Goal: Task Accomplishment & Management: Use online tool/utility

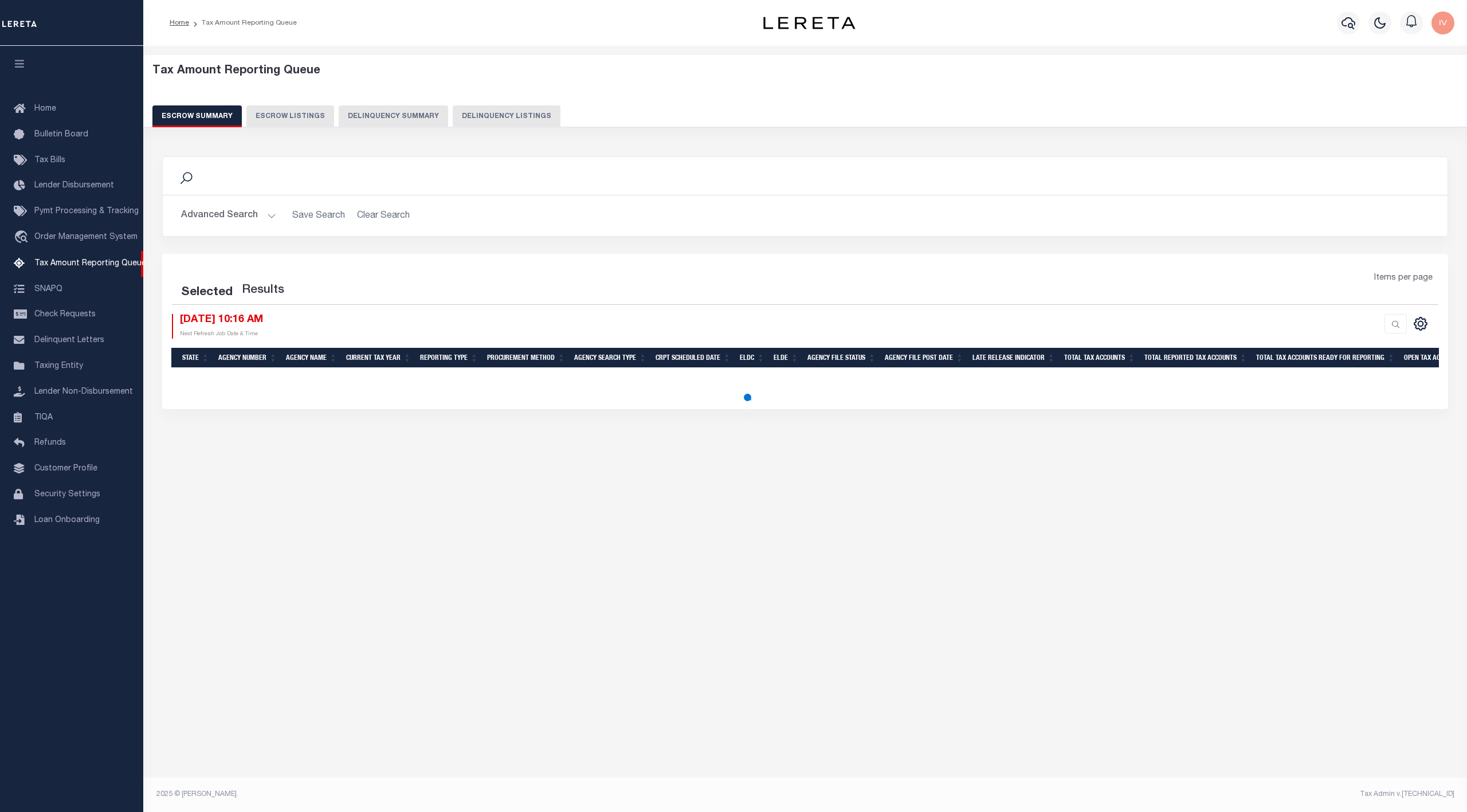
select select
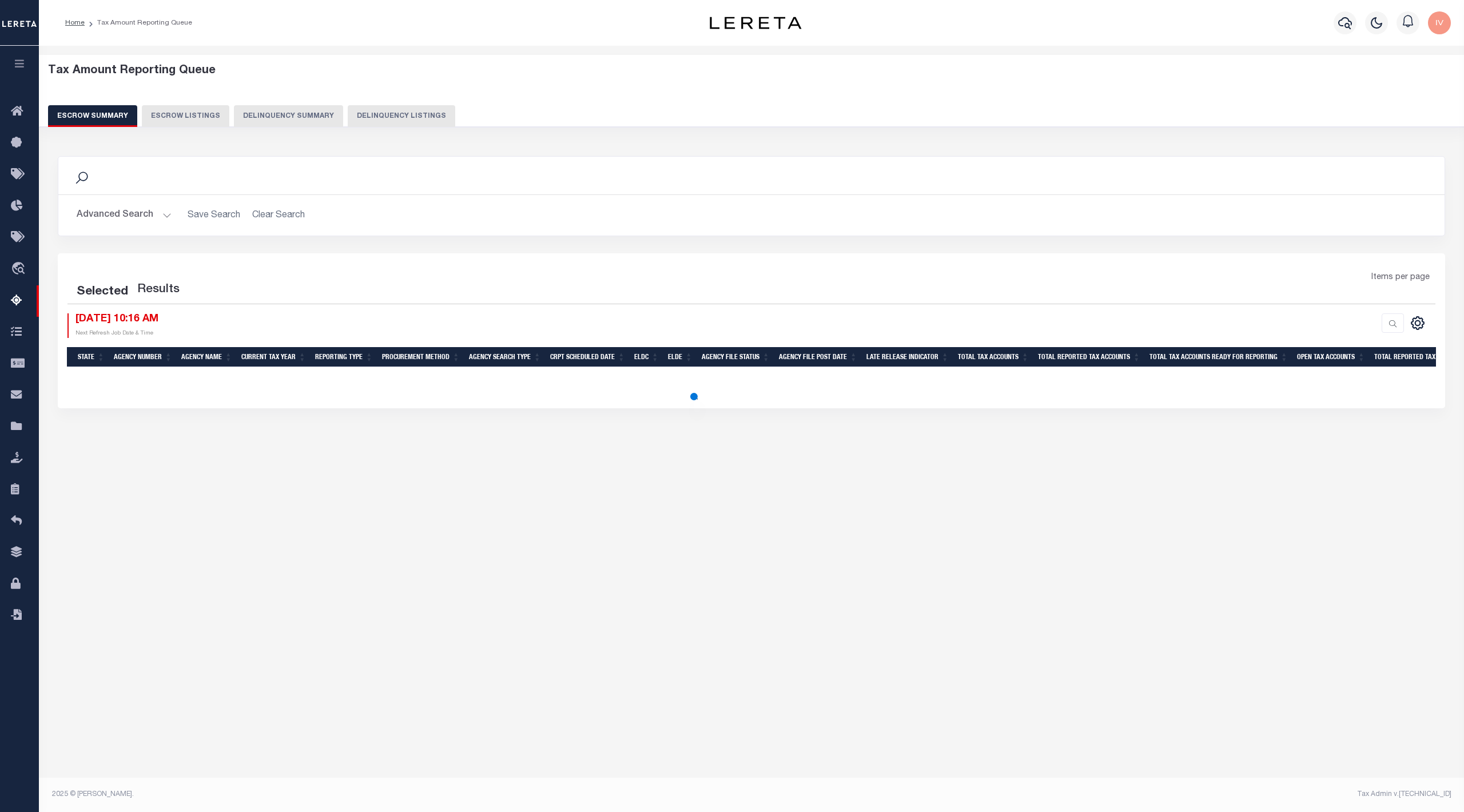
select select "100"
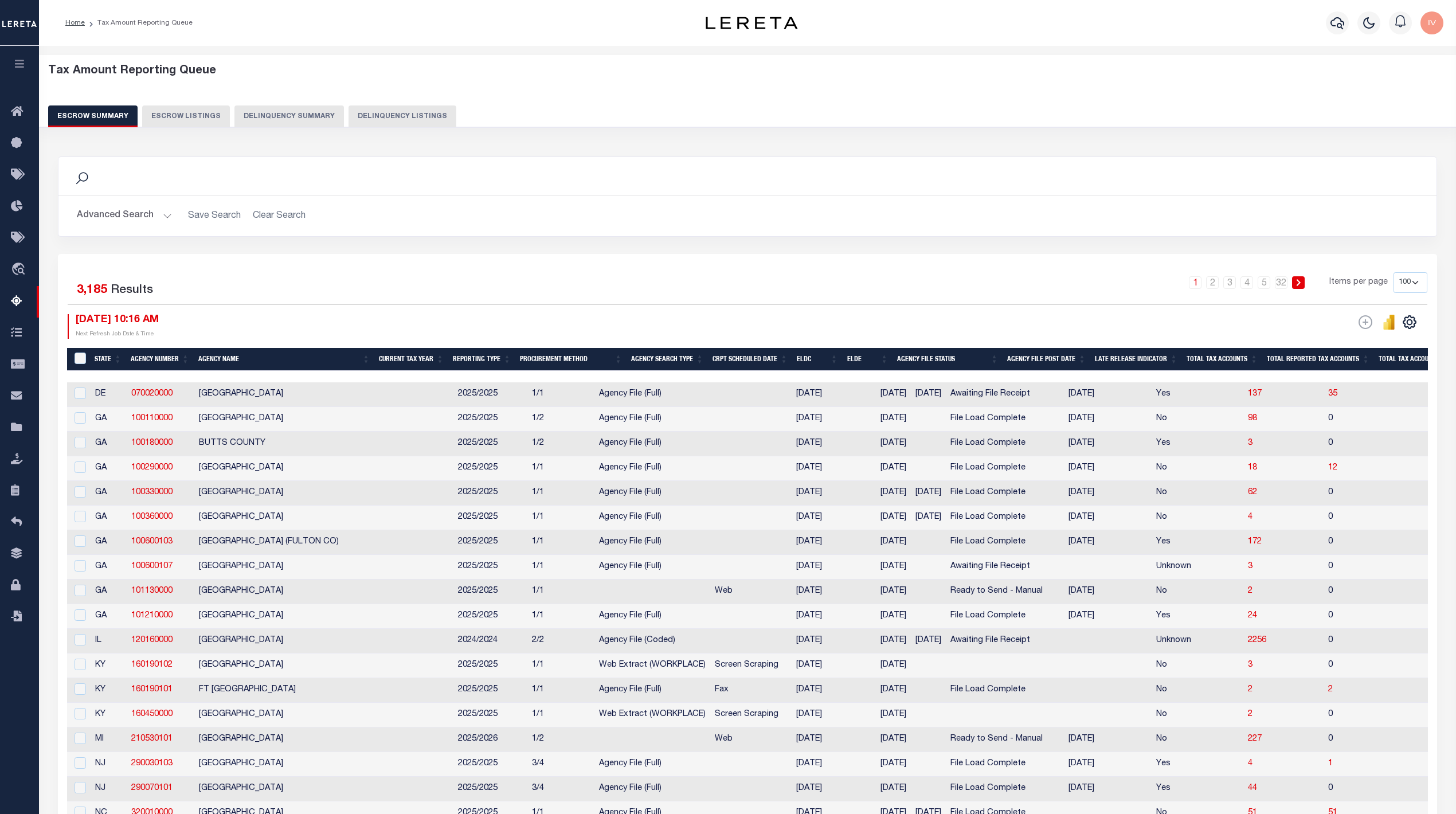
click at [272, 120] on button "Delinquency Summary" at bounding box center [289, 116] width 110 height 22
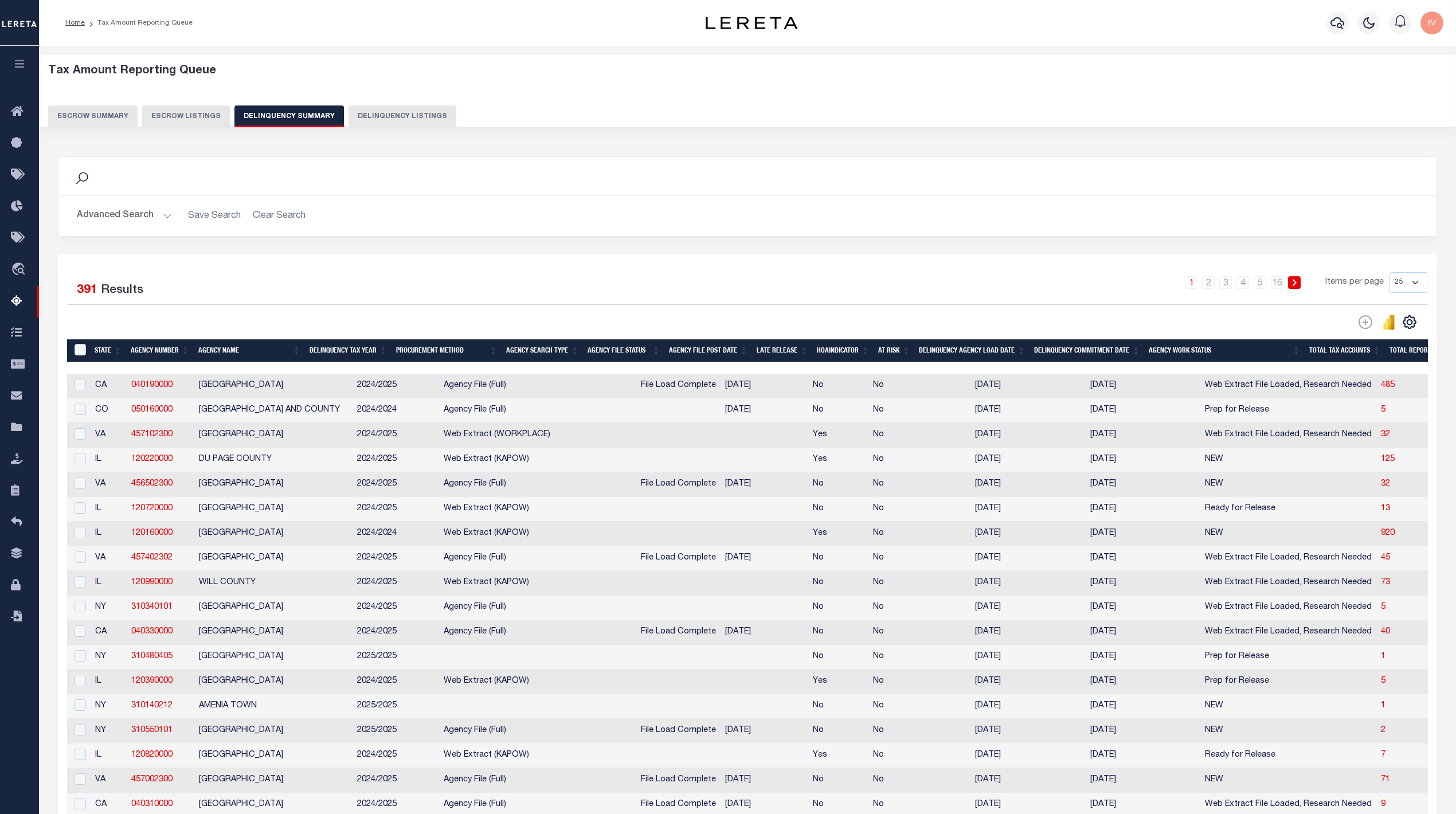
click at [243, 411] on td "[GEOGRAPHIC_DATA] AND COUNTY" at bounding box center [274, 411] width 158 height 25
checkbox input "true"
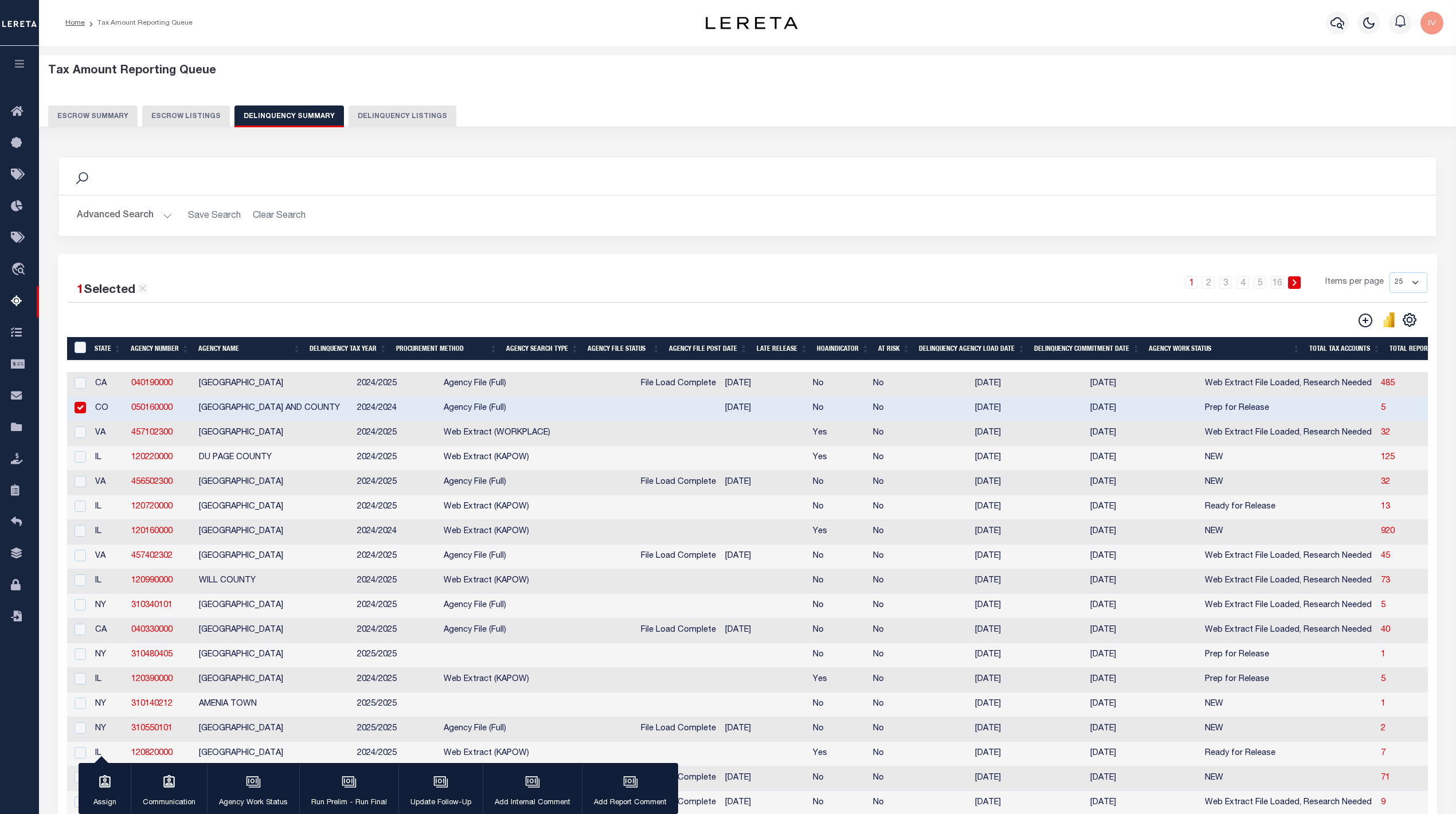
click at [248, 691] on td "JACKSON COUNTY" at bounding box center [274, 680] width 158 height 25
checkbox input "true"
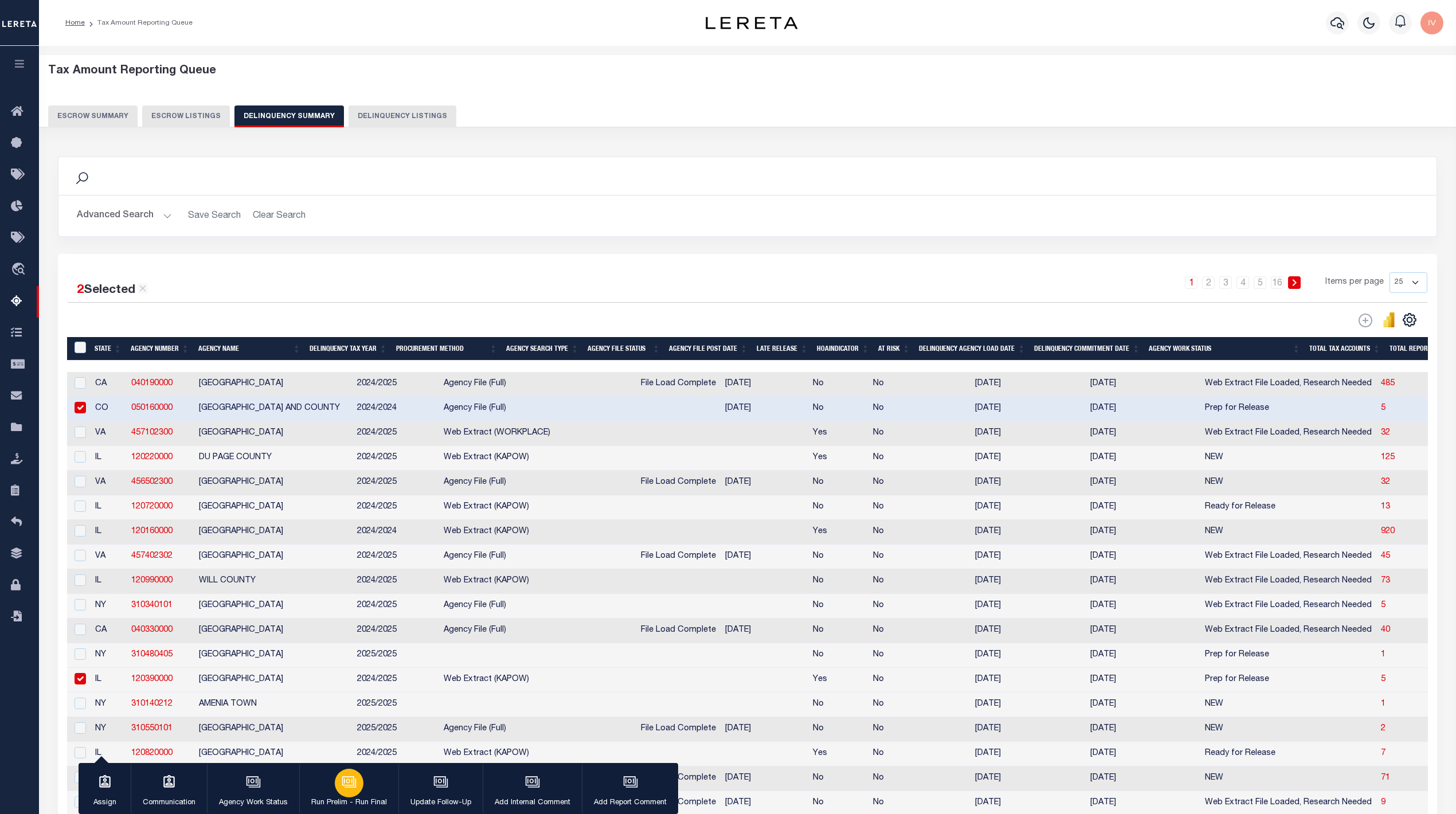
click at [360, 789] on div "button" at bounding box center [349, 783] width 29 height 29
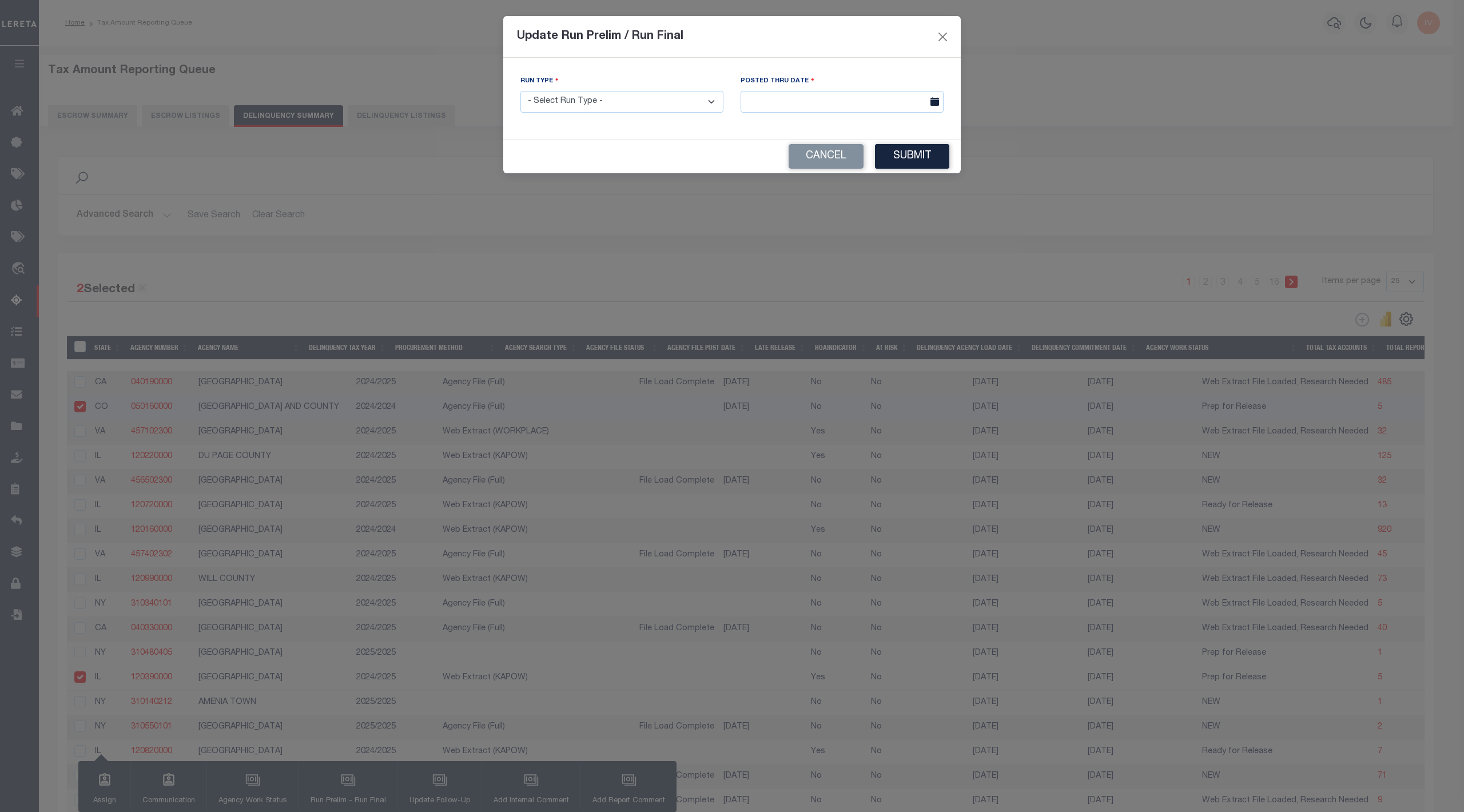
click at [674, 110] on select "- Select Run Type - Prelim Run Final Run" at bounding box center [621, 102] width 203 height 22
select select "P"
click at [520, 92] on select "- Select Run Type - Prelim Run Final Run" at bounding box center [621, 102] width 203 height 22
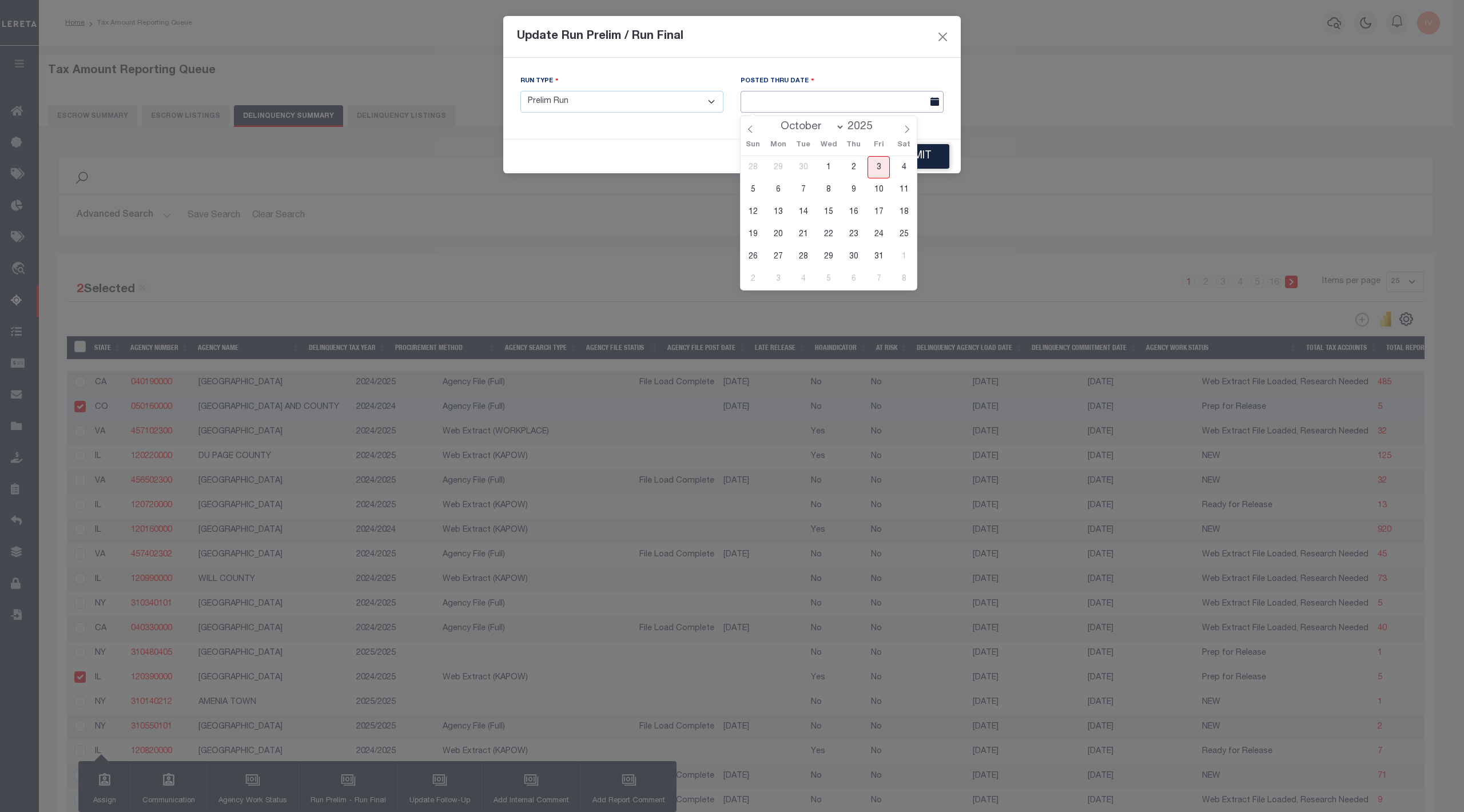
click at [830, 112] on body "Home Tax Amount Reporting Queue Profile" at bounding box center [732, 549] width 1464 height 1098
click at [883, 165] on span "3" at bounding box center [879, 167] width 22 height 22
type input "[DATE]"
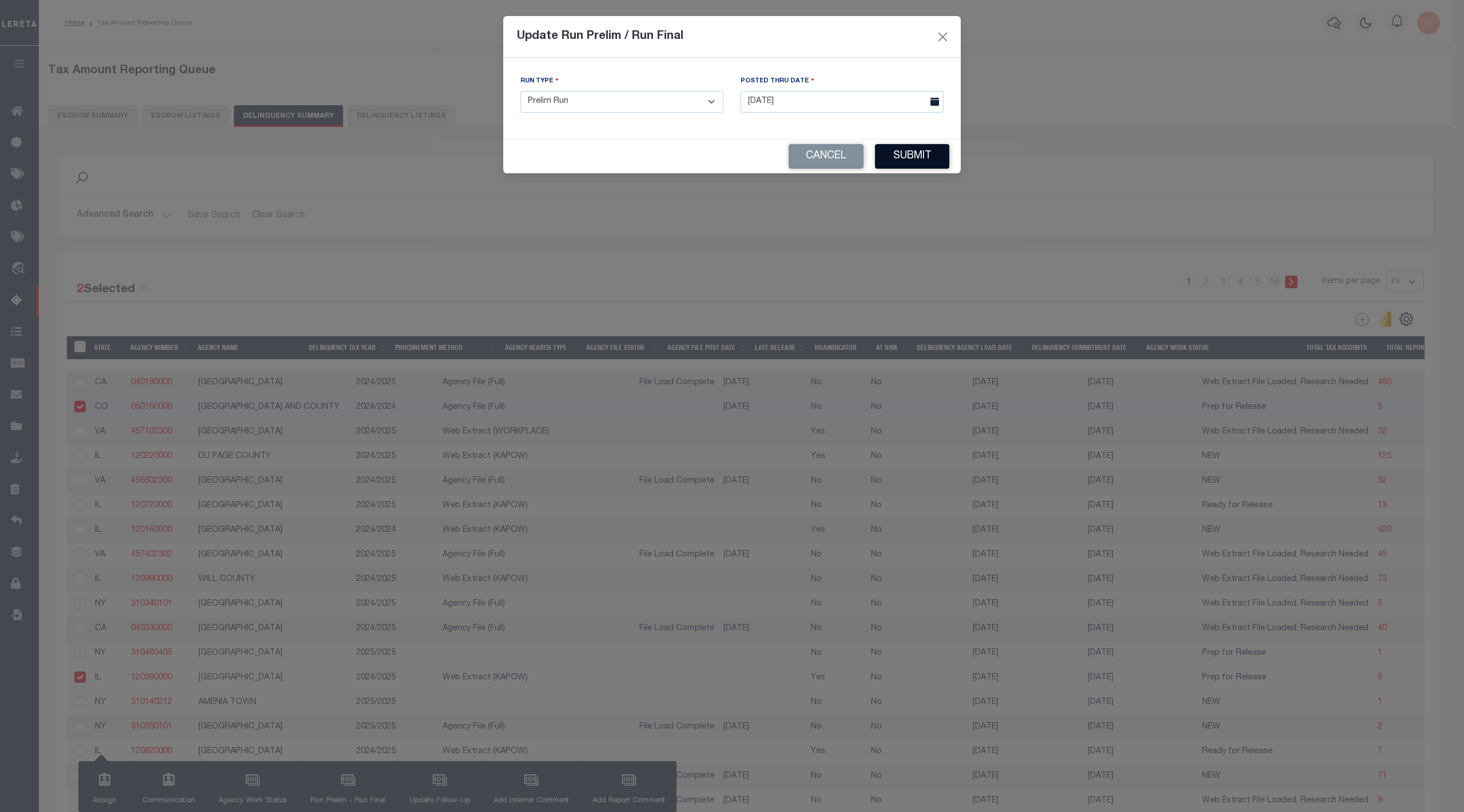
click at [919, 165] on button "Submit" at bounding box center [911, 156] width 74 height 25
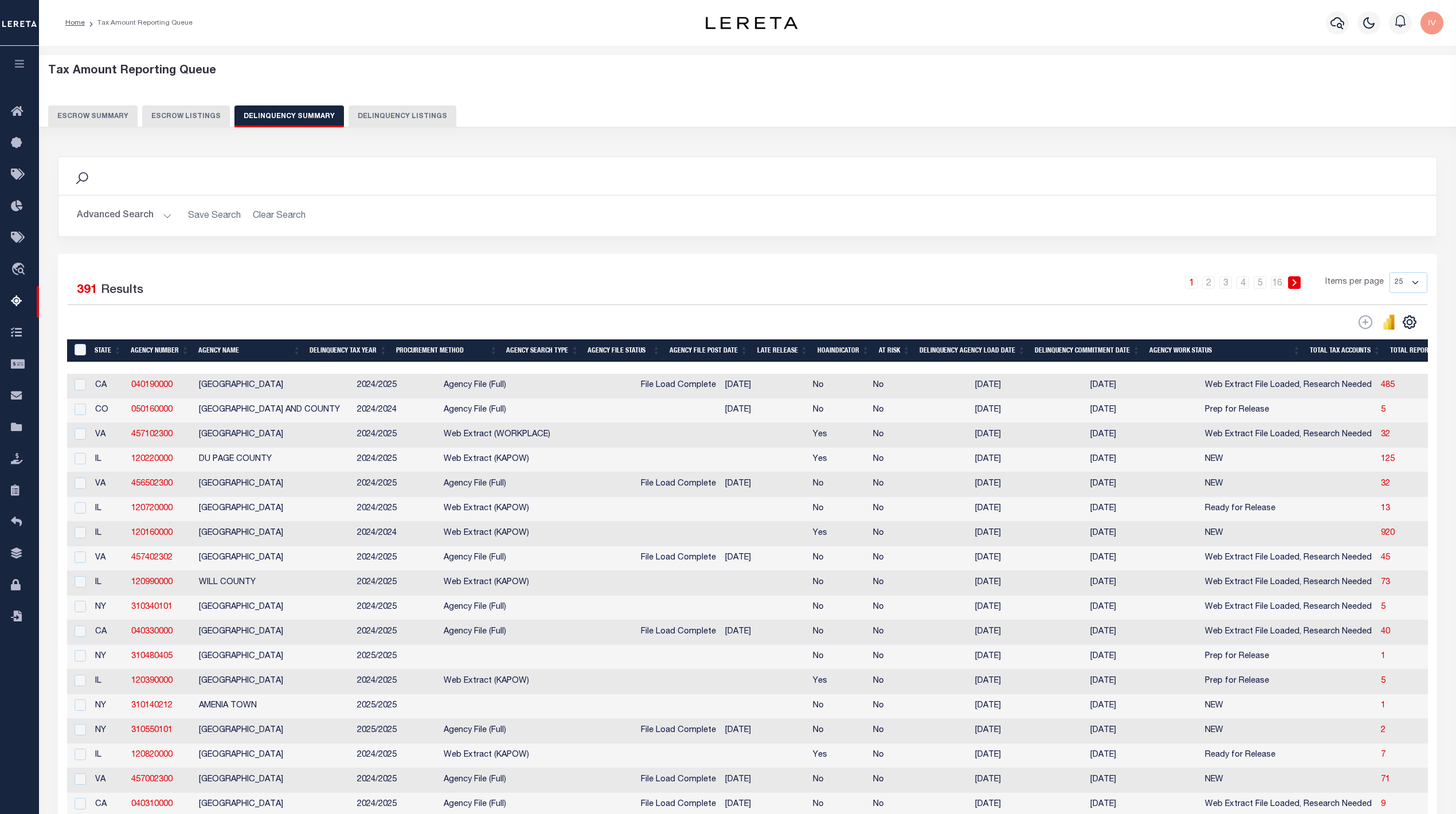
click at [1376, 414] on td "5" at bounding box center [1416, 411] width 80 height 25
checkbox input "true"
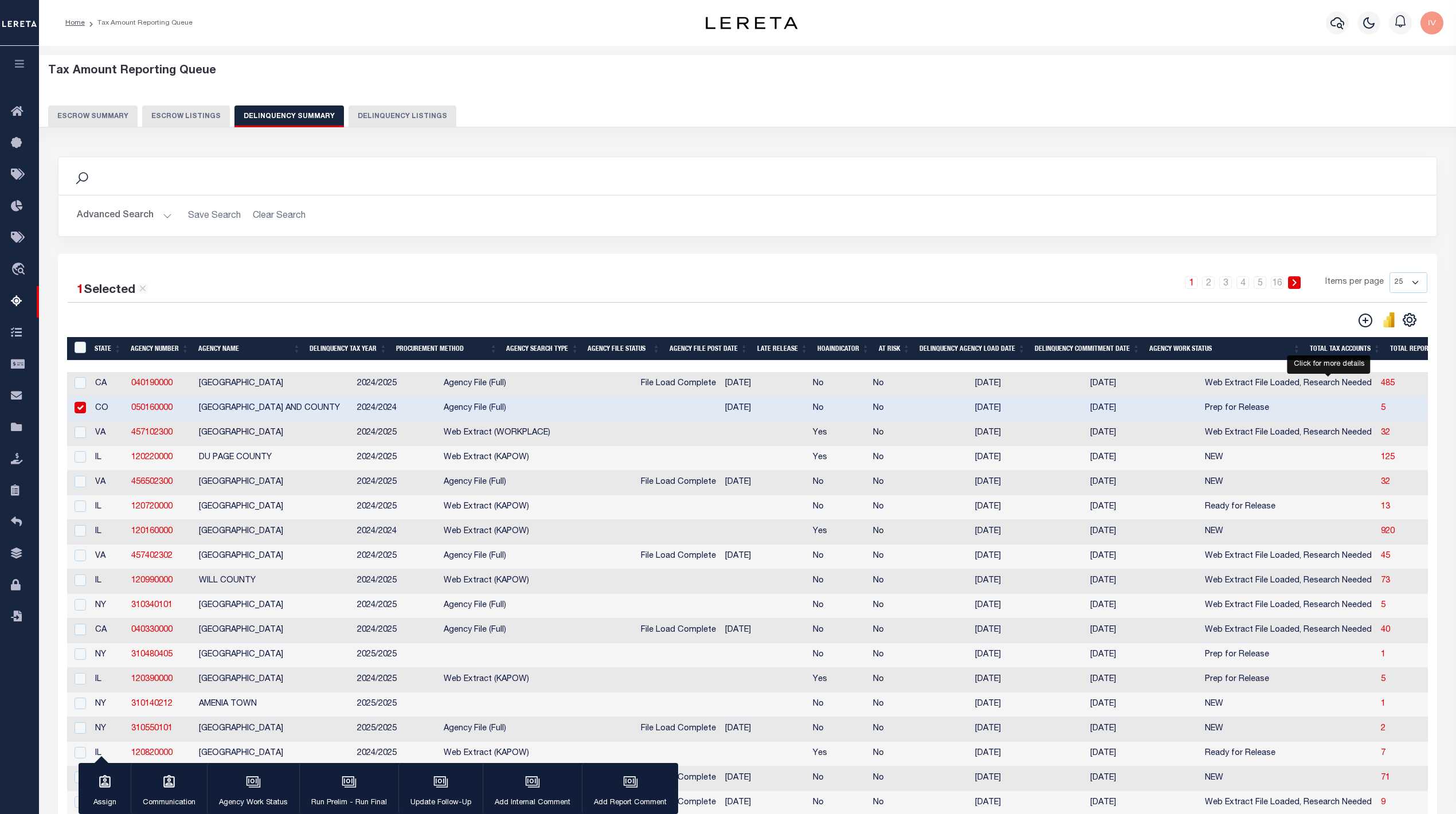
click at [1381, 412] on span "5" at bounding box center [1383, 408] width 5 height 8
select select "100"
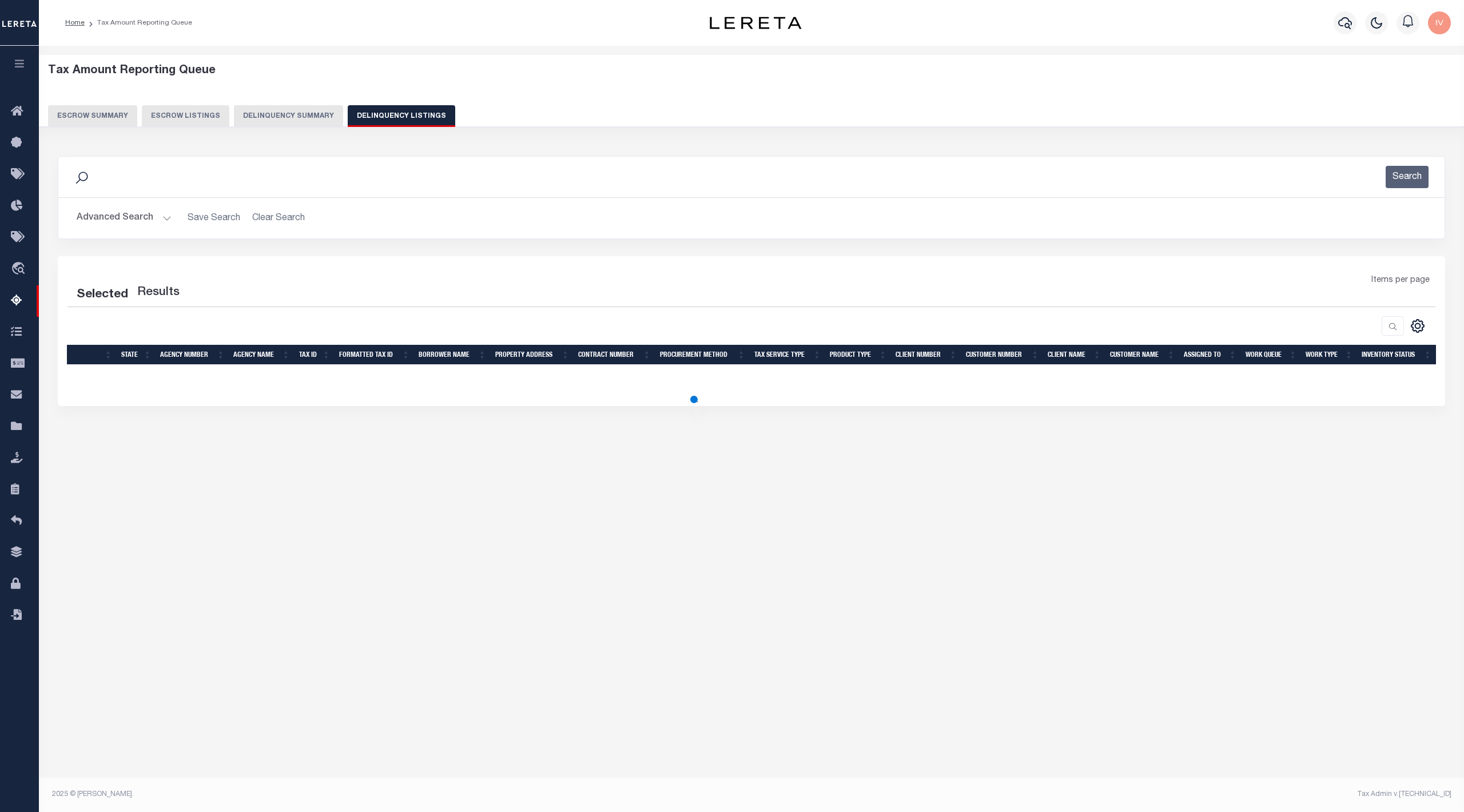
select select "100"
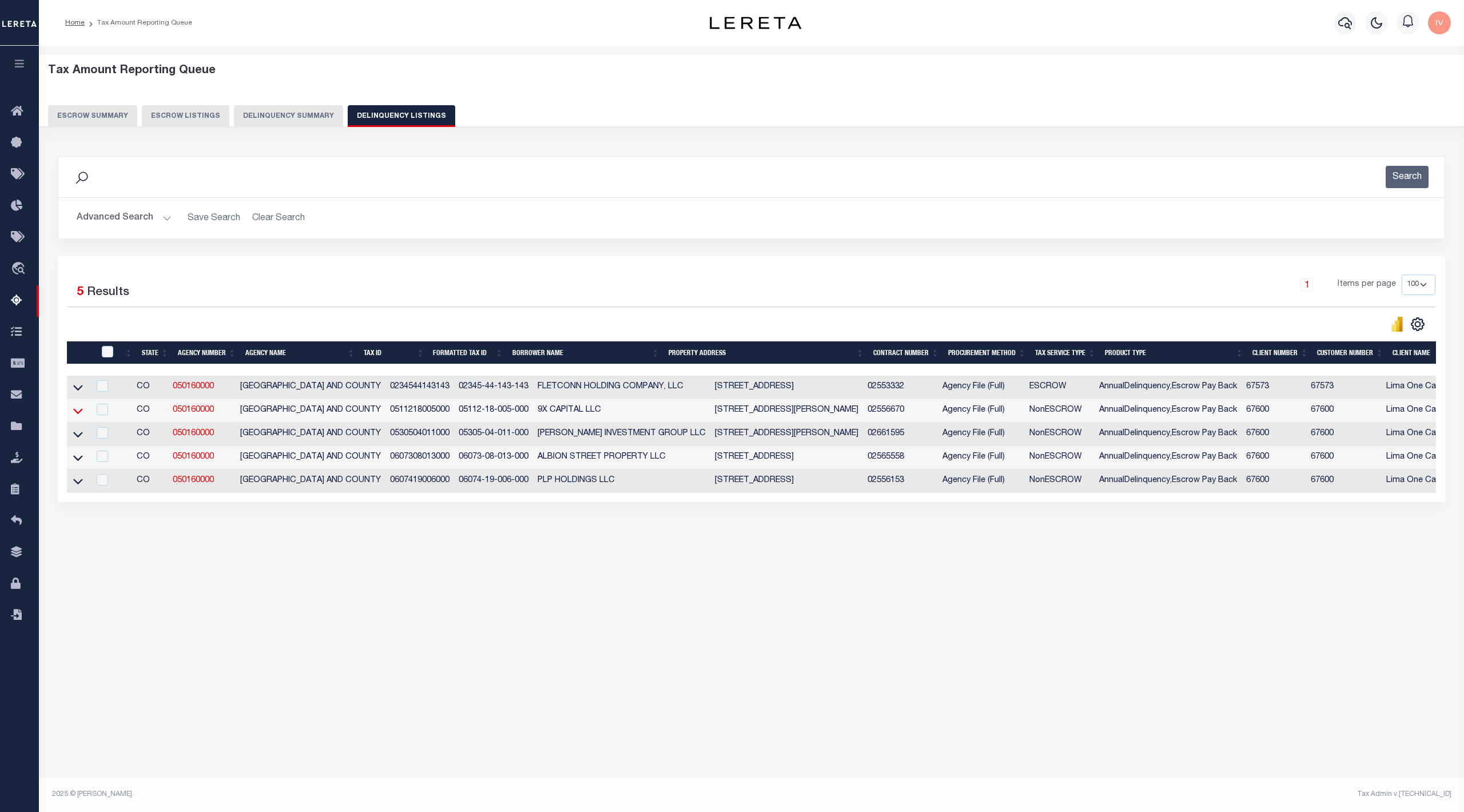
click at [77, 412] on icon at bounding box center [78, 410] width 10 height 12
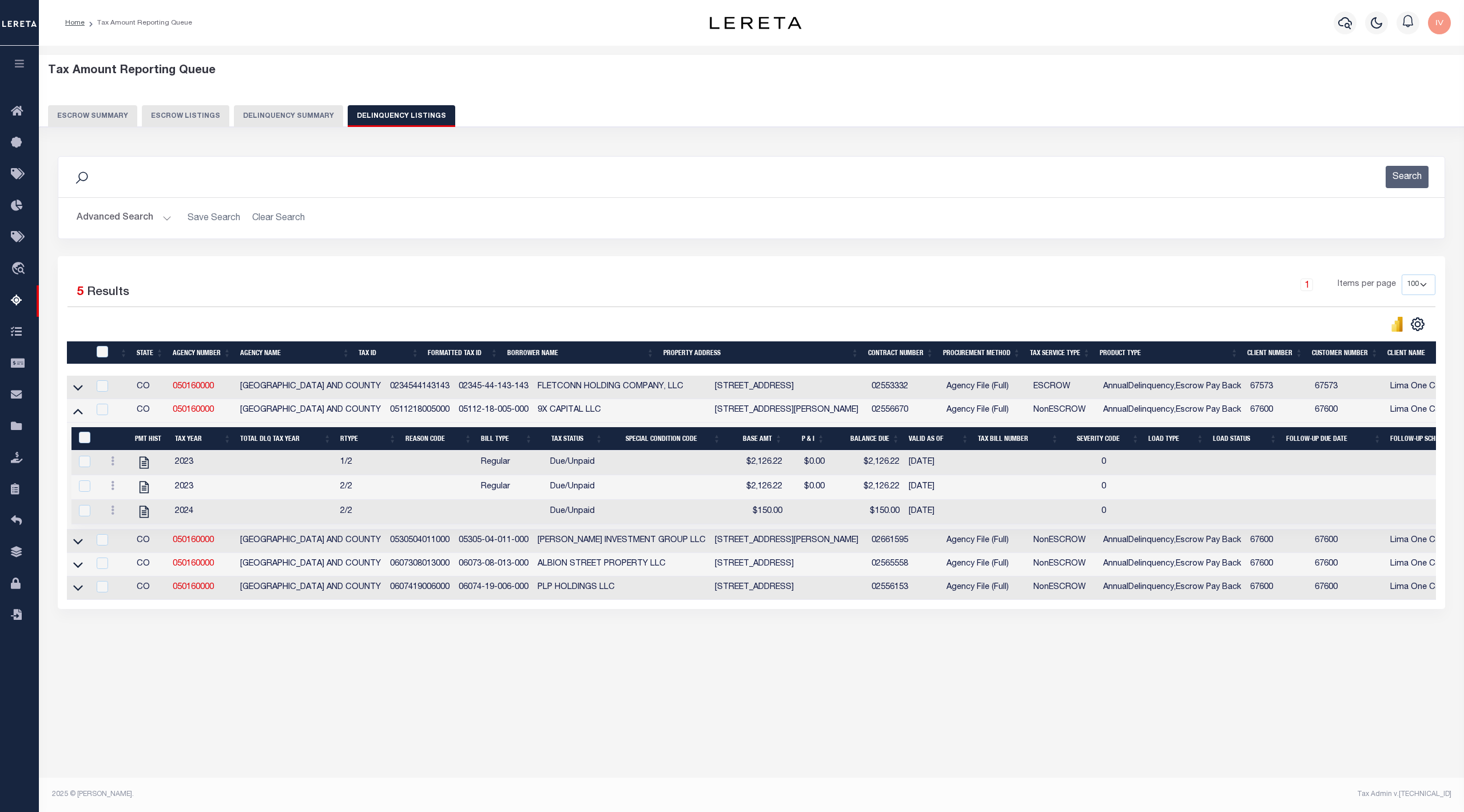
click at [291, 115] on button "Delinquency Summary" at bounding box center [288, 116] width 109 height 22
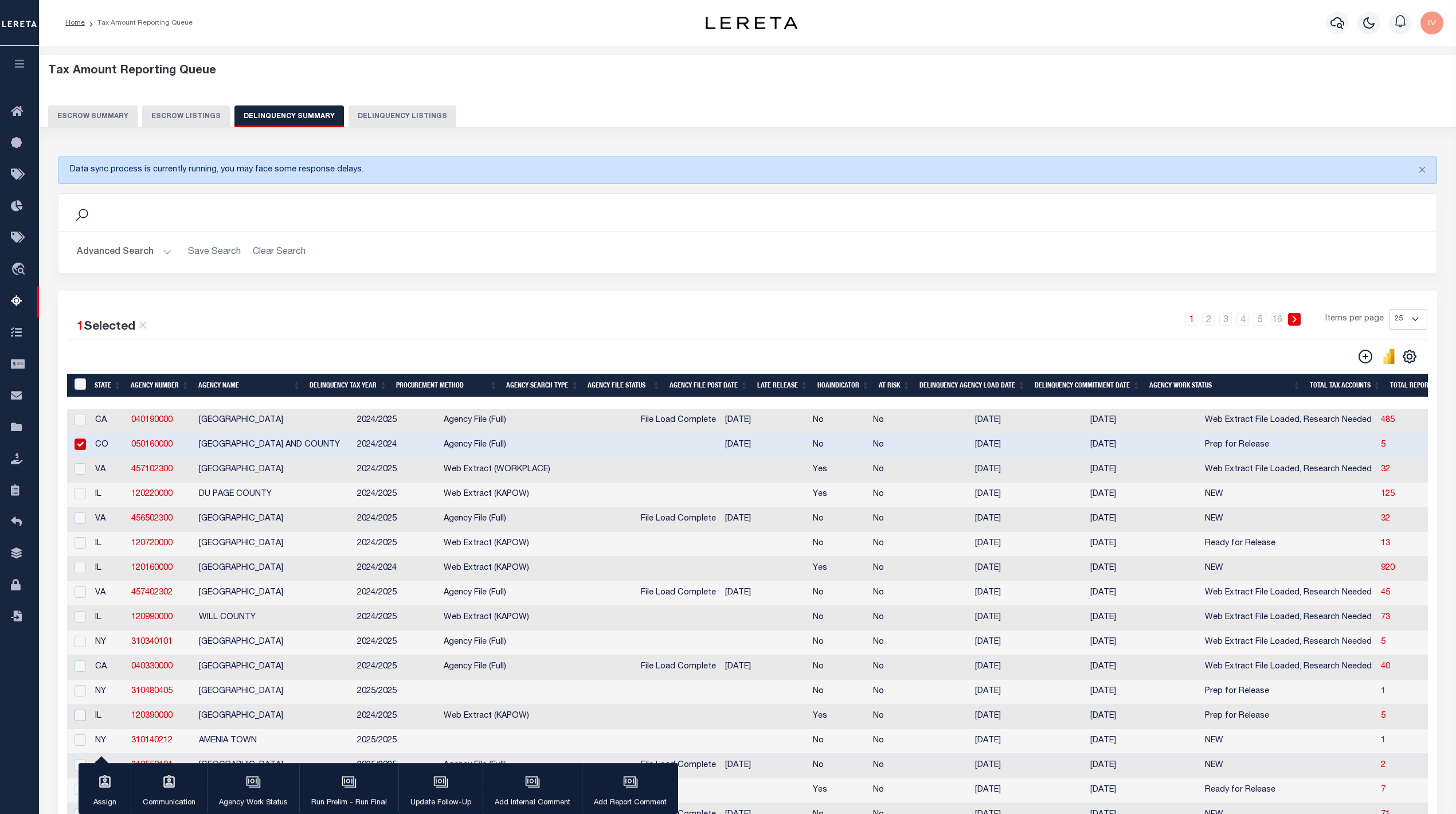
click at [76, 721] on input "checkbox" at bounding box center [80, 716] width 12 height 12
checkbox input "true"
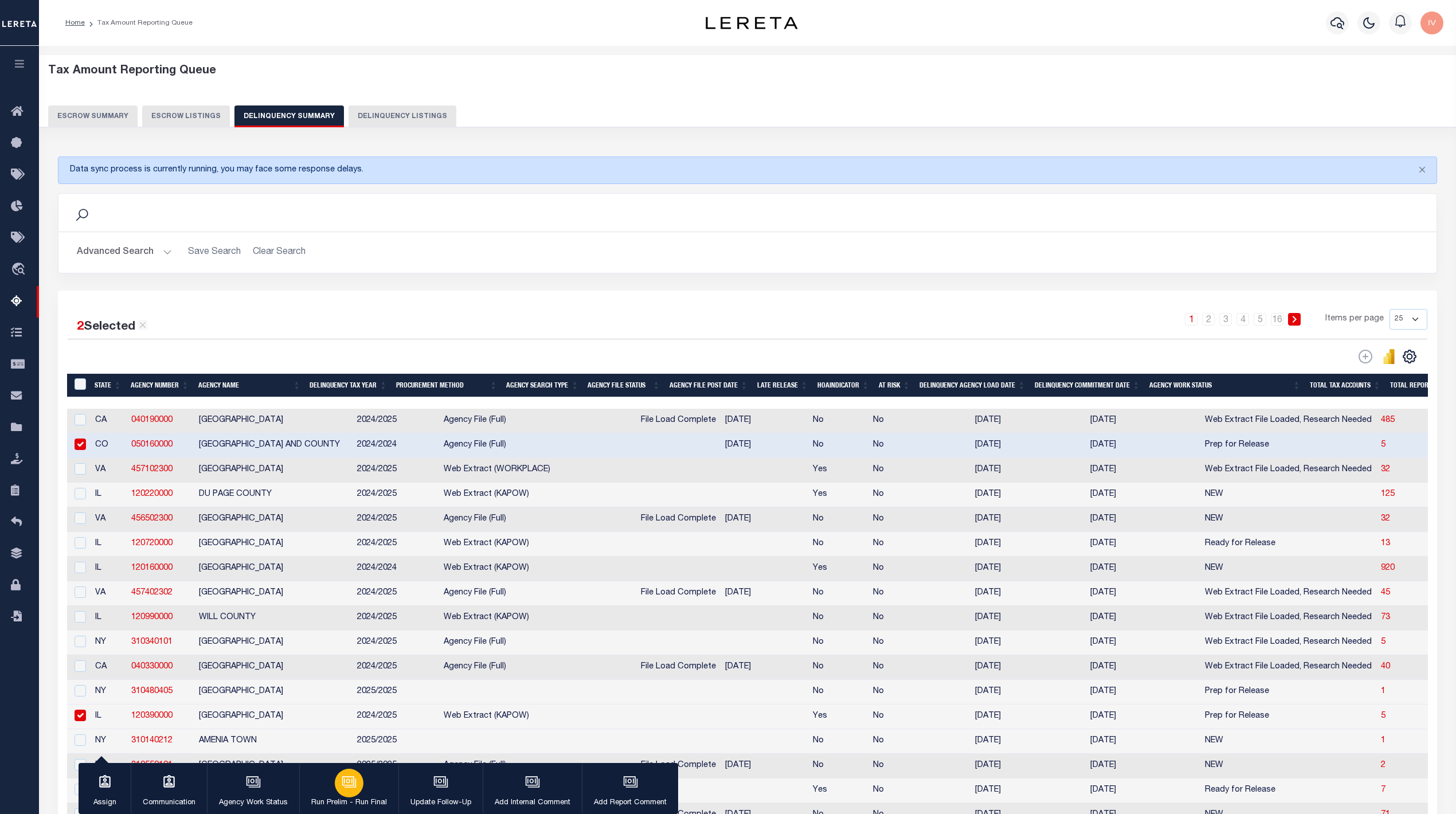
click at [373, 789] on button "Run Prelim - Run Final" at bounding box center [349, 789] width 99 height 52
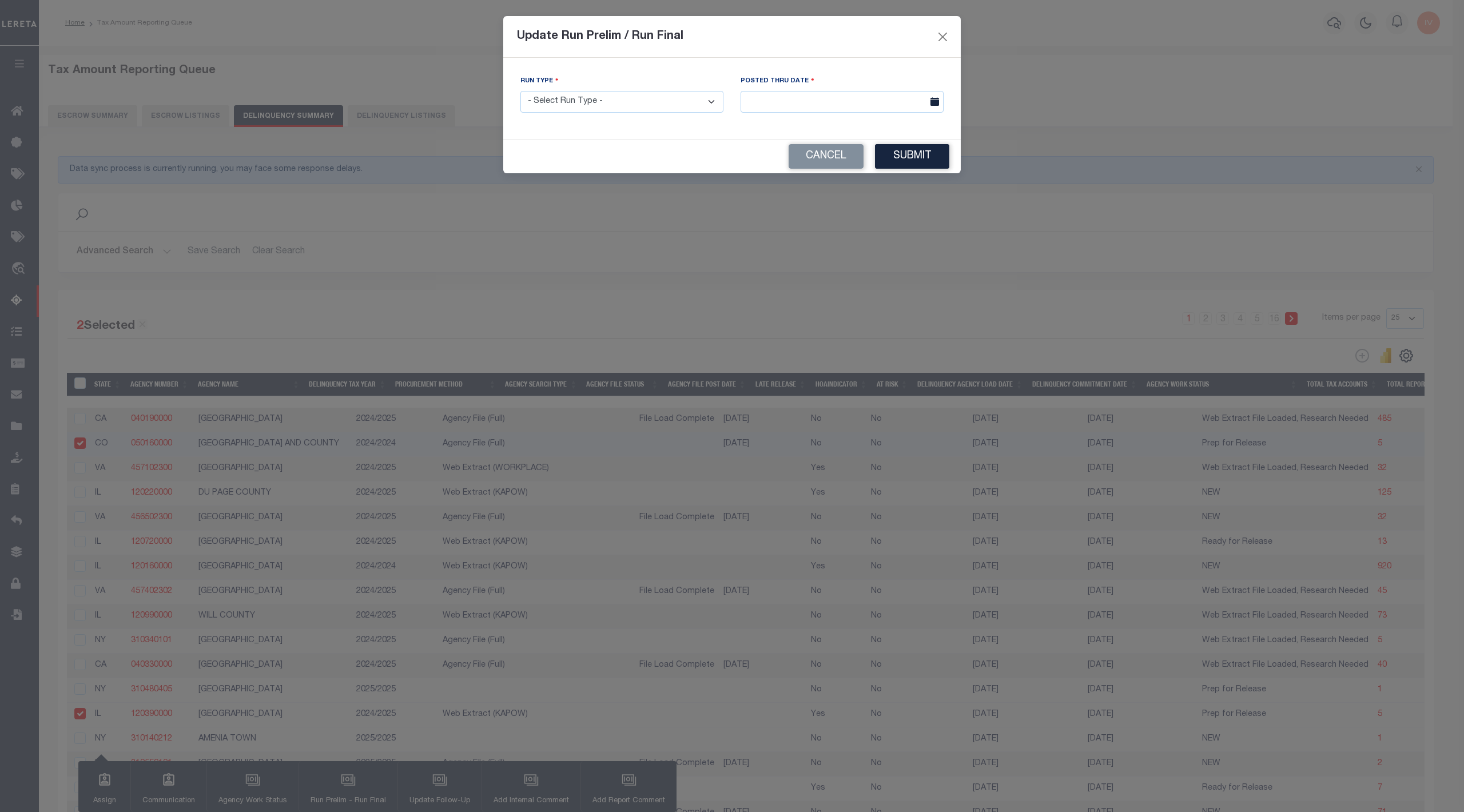
click at [624, 103] on select "- Select Run Type - Prelim Run Final Run" at bounding box center [621, 102] width 203 height 22
select select "P"
click at [520, 92] on select "- Select Run Type - Prelim Run Final Run" at bounding box center [621, 102] width 203 height 22
click at [783, 99] on input "text" at bounding box center [842, 102] width 203 height 22
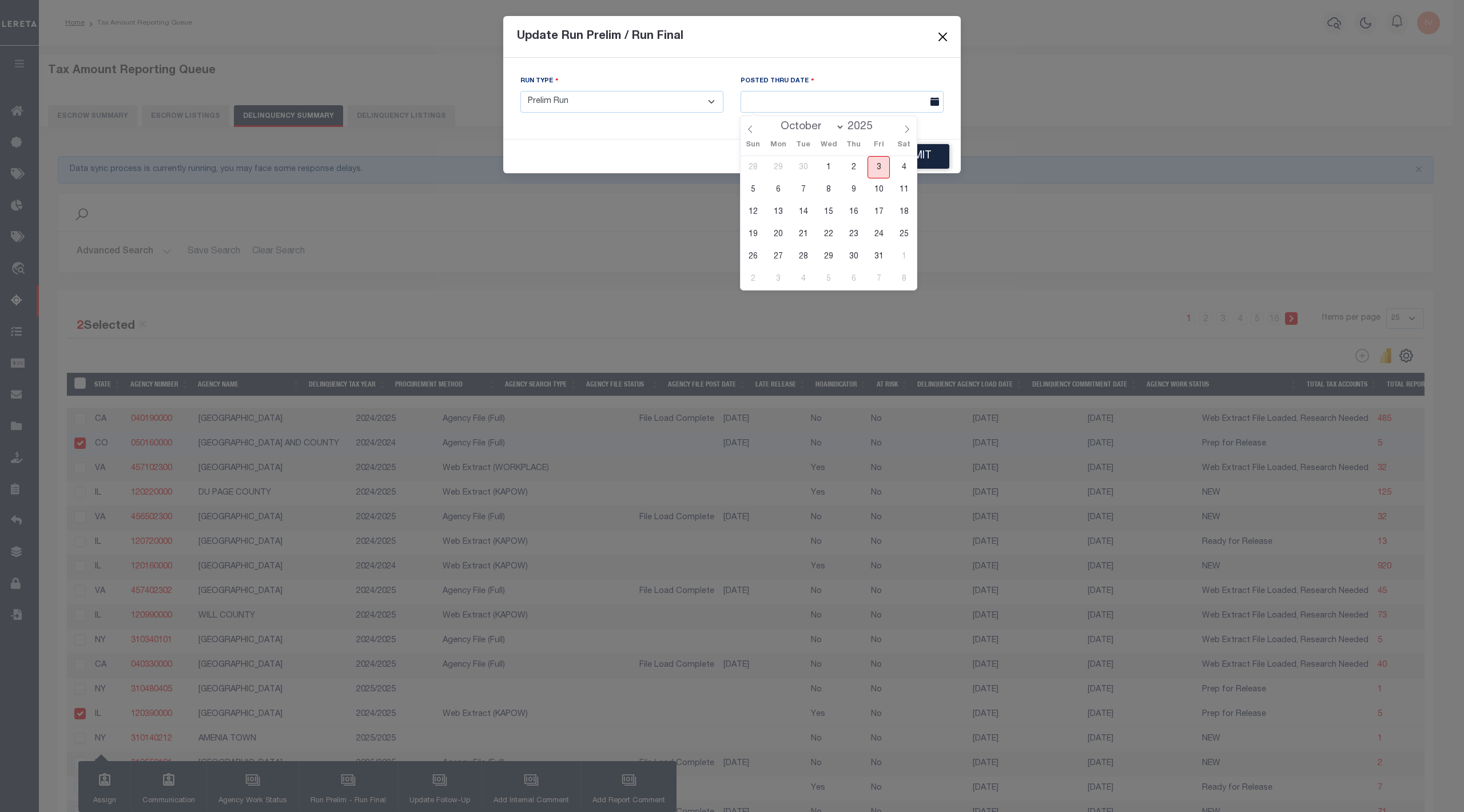
click at [874, 165] on span "3" at bounding box center [879, 167] width 22 height 22
type input "[DATE]"
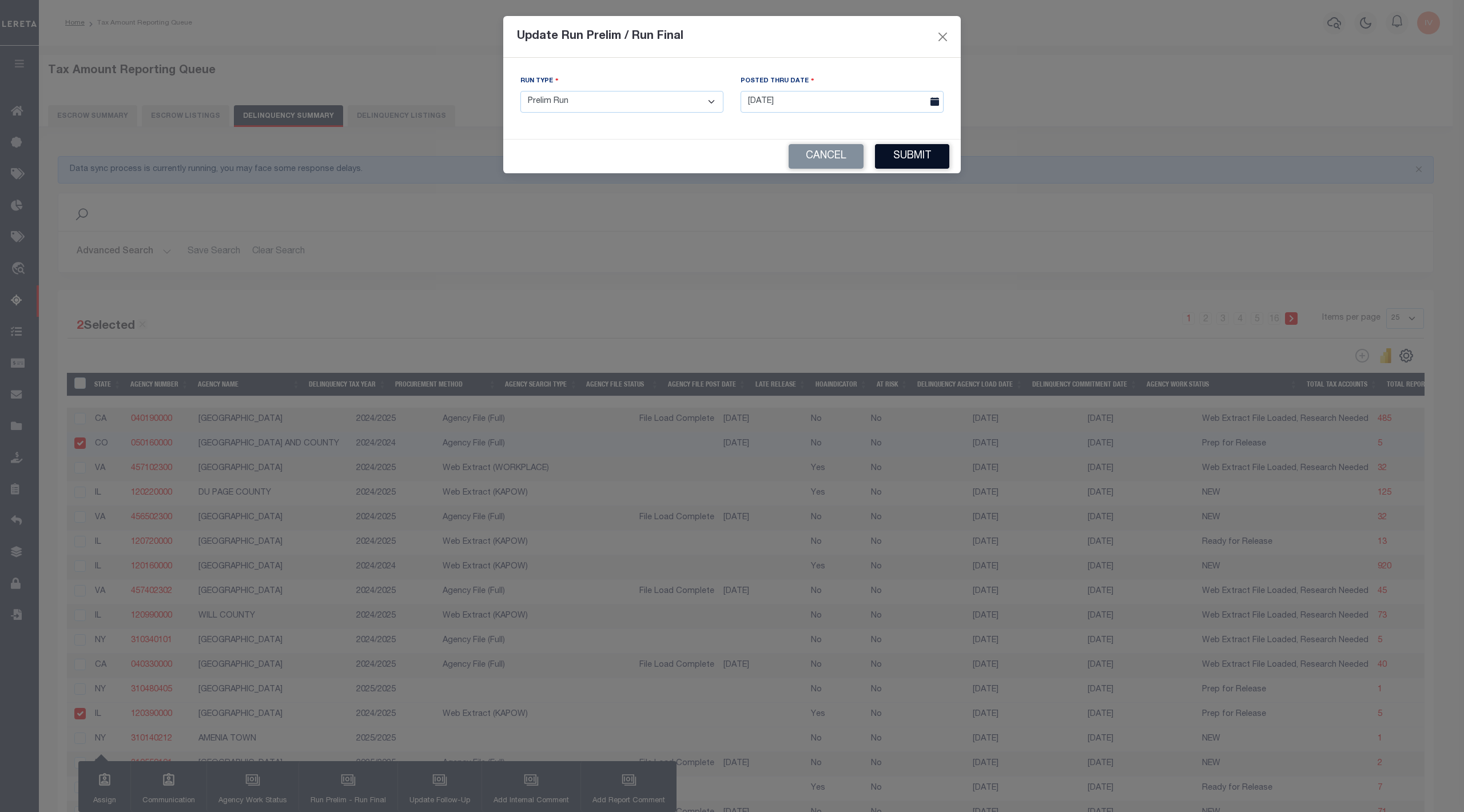
click at [895, 156] on button "Submit" at bounding box center [911, 156] width 74 height 25
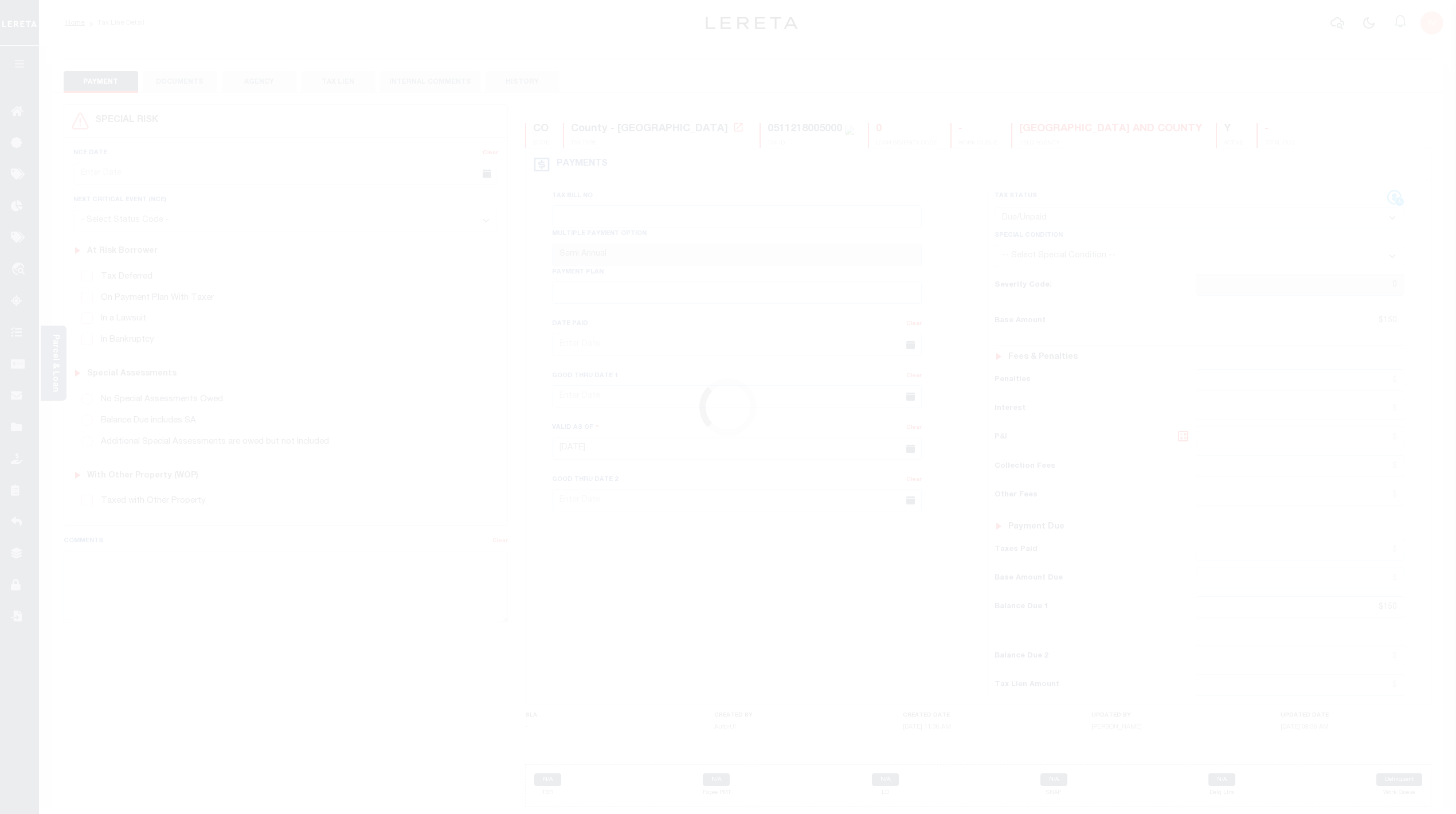
select select "DUE"
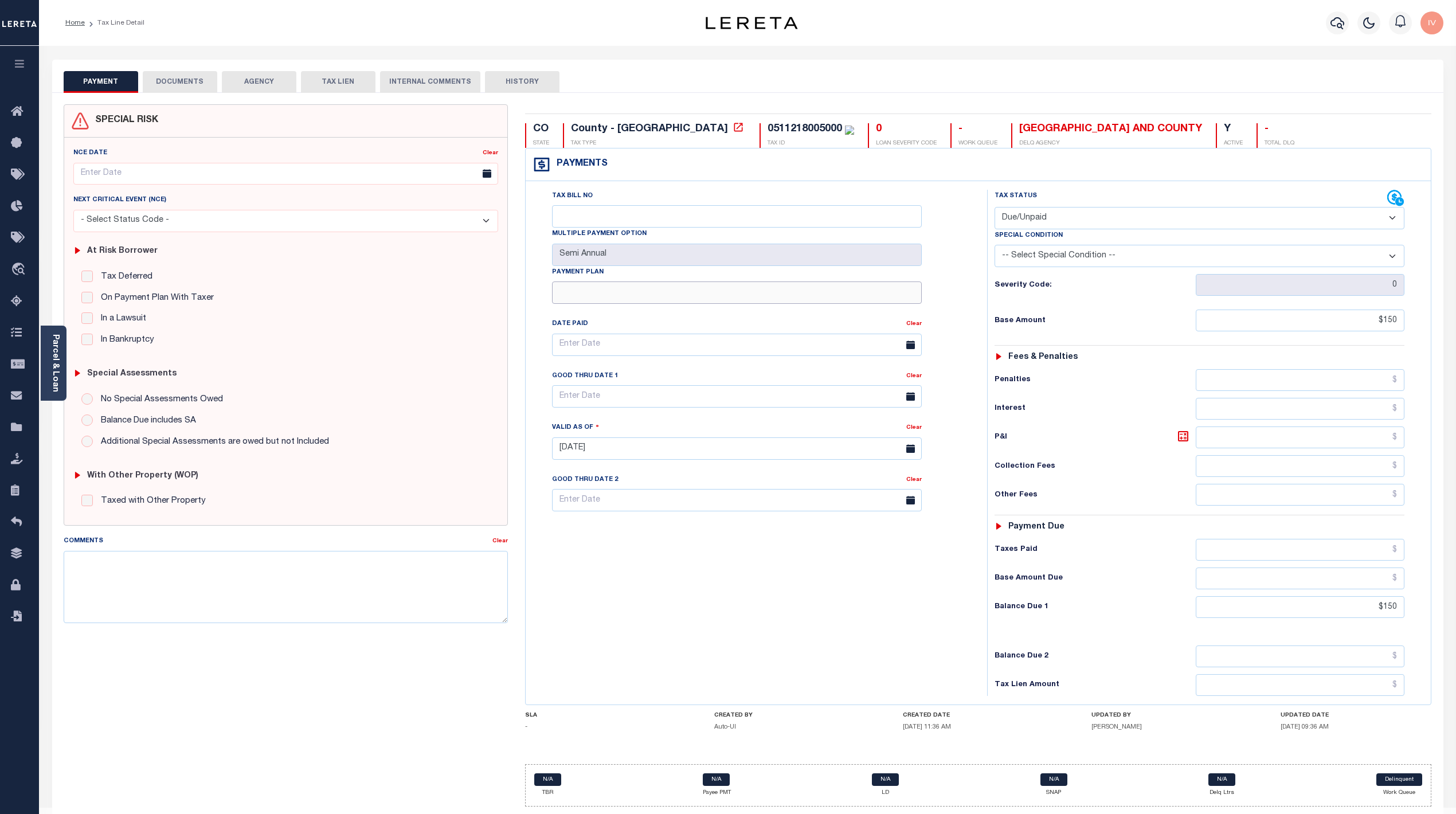
click at [649, 292] on input "Payment Plan" at bounding box center [737, 292] width 370 height 22
type input "Plan B"
type input "[DATE]"
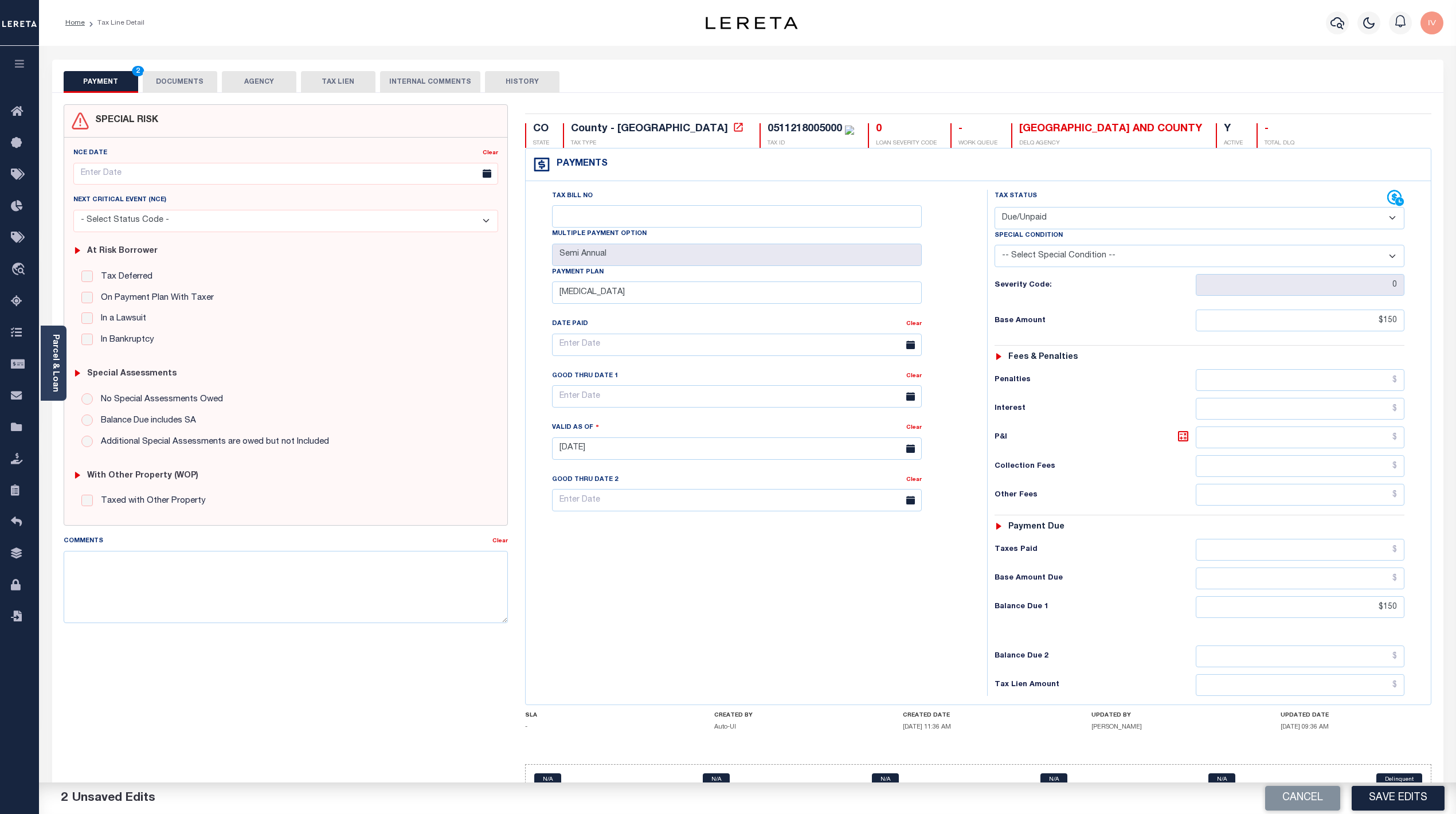
click at [1380, 782] on div "Cancel Save Edits" at bounding box center [1101, 798] width 709 height 32
click at [1383, 793] on button "Save Edits" at bounding box center [1398, 798] width 93 height 25
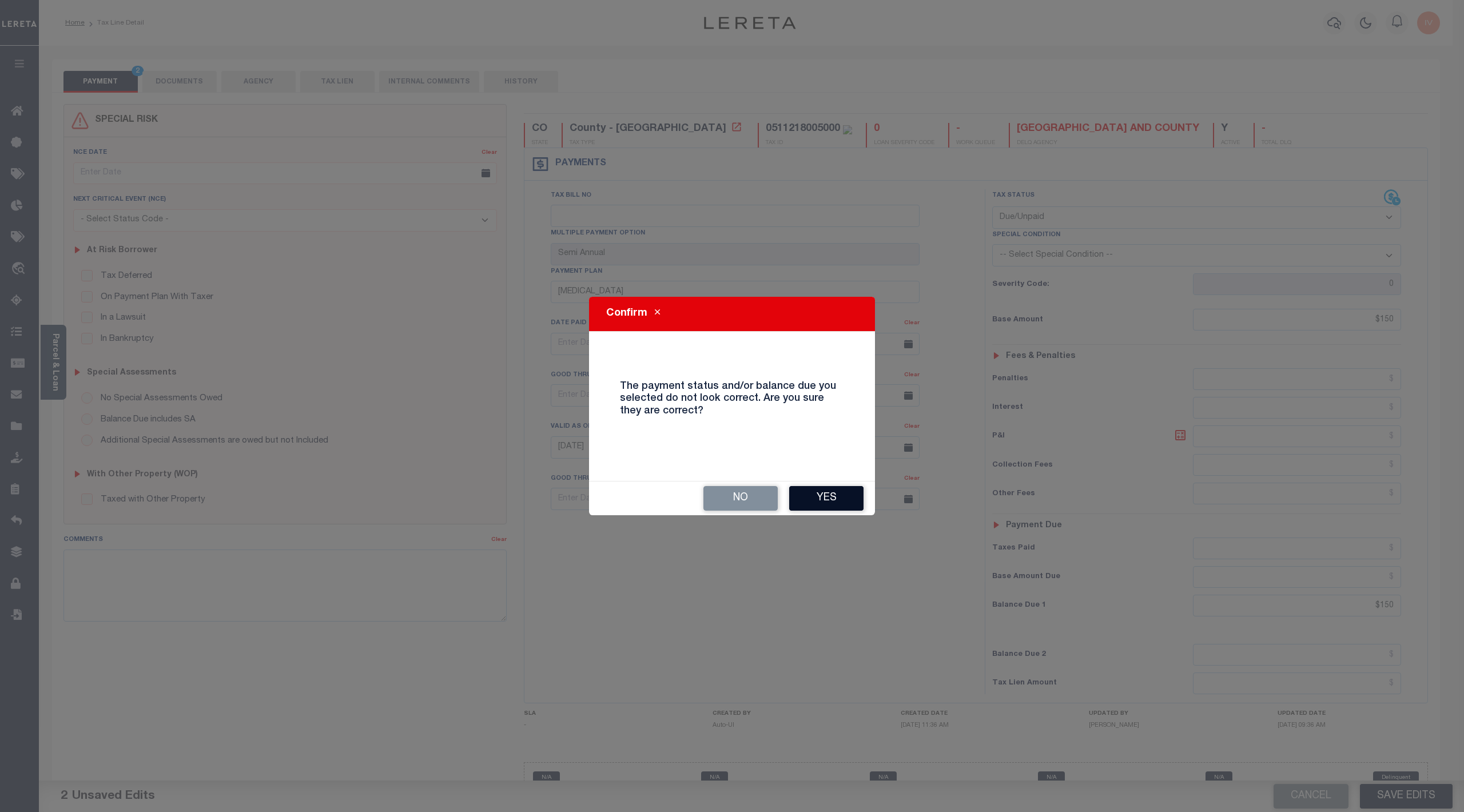
click at [799, 497] on button "Yes" at bounding box center [826, 498] width 74 height 25
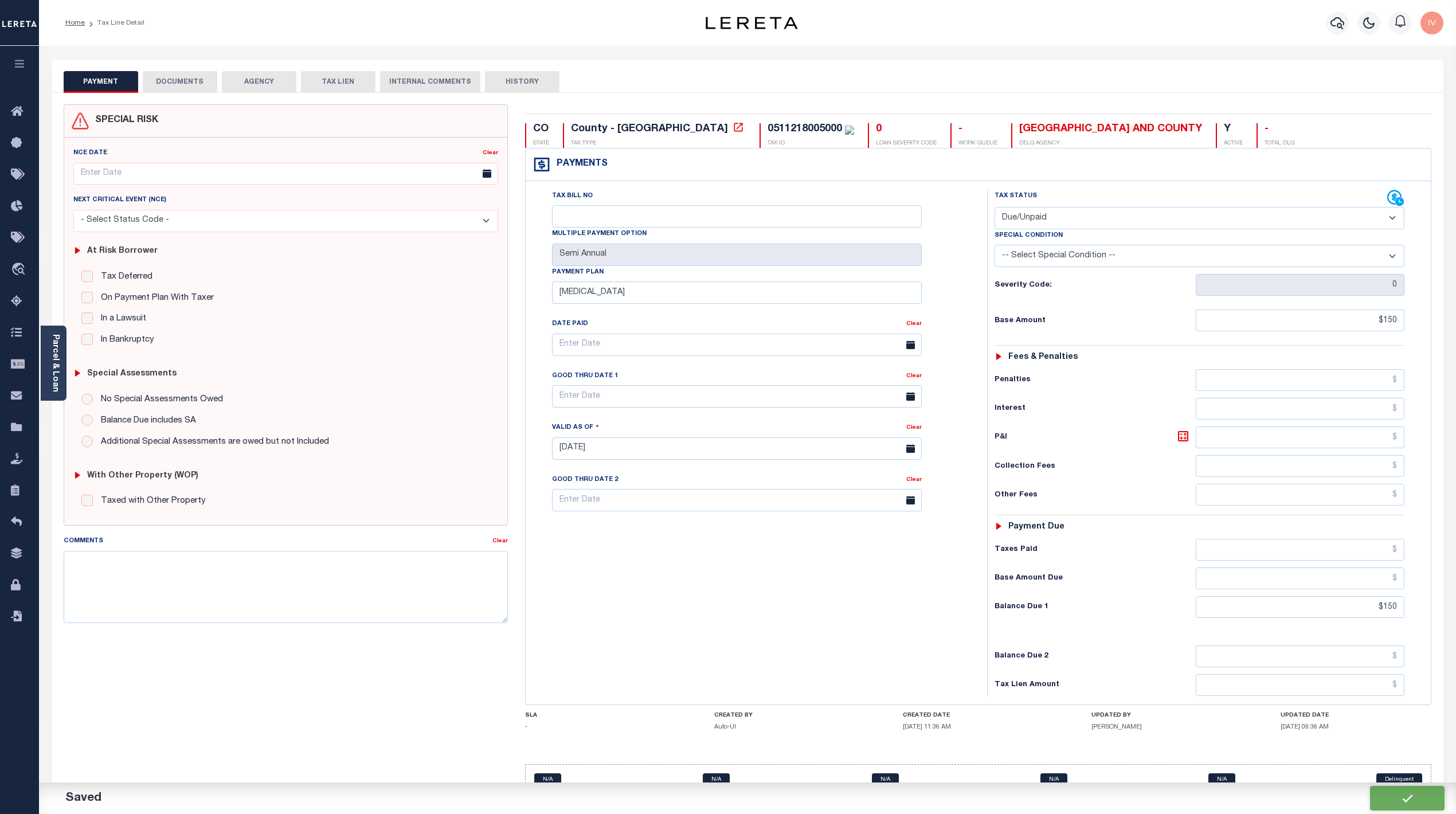
type input "$150"
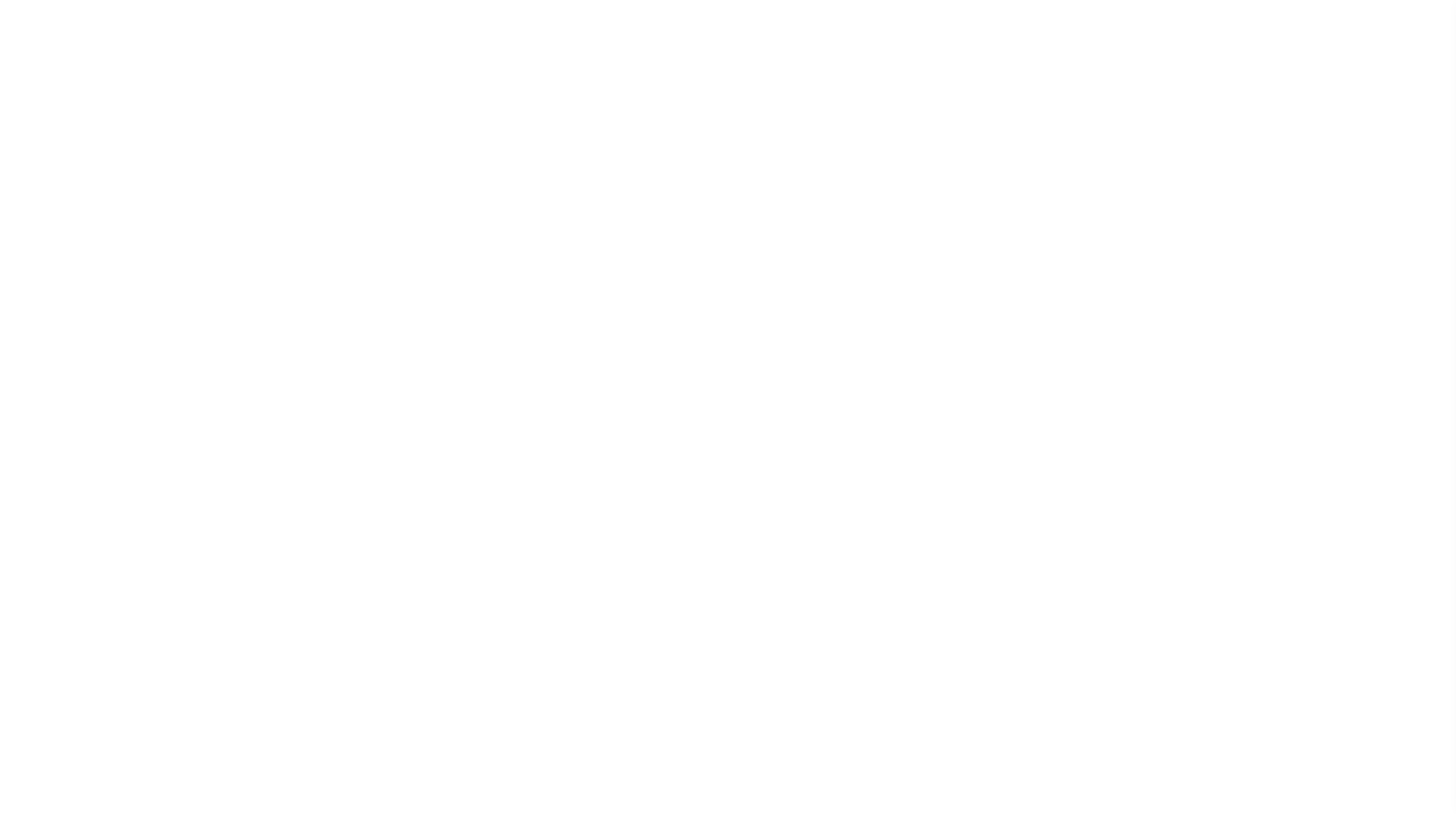
select select "DUE"
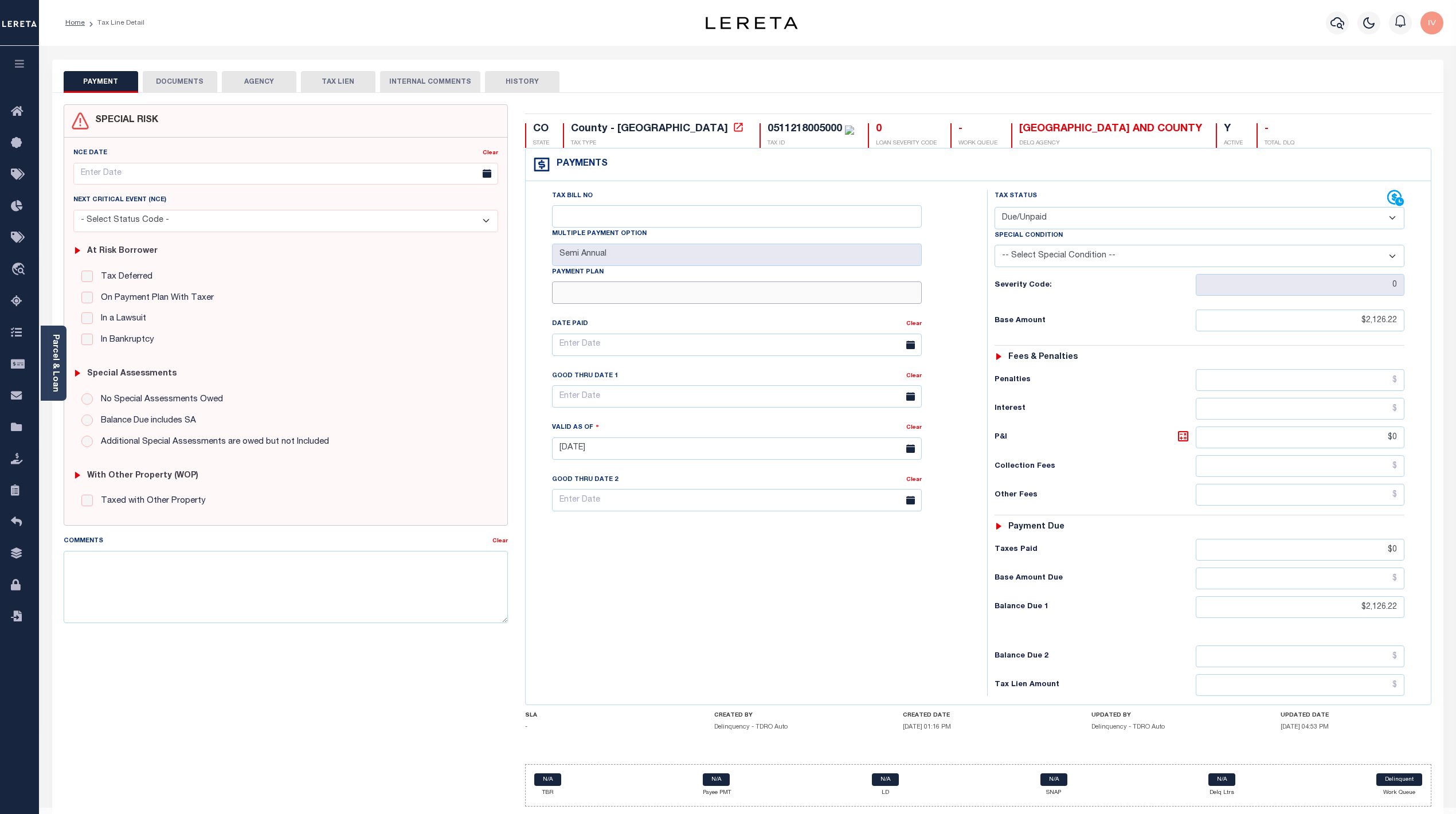
click at [611, 288] on input "Payment Plan" at bounding box center [737, 292] width 370 height 22
type input "Plan A"
type input "[DATE]"
click at [1089, 506] on div "Other Fees" at bounding box center [1200, 495] width 410 height 22
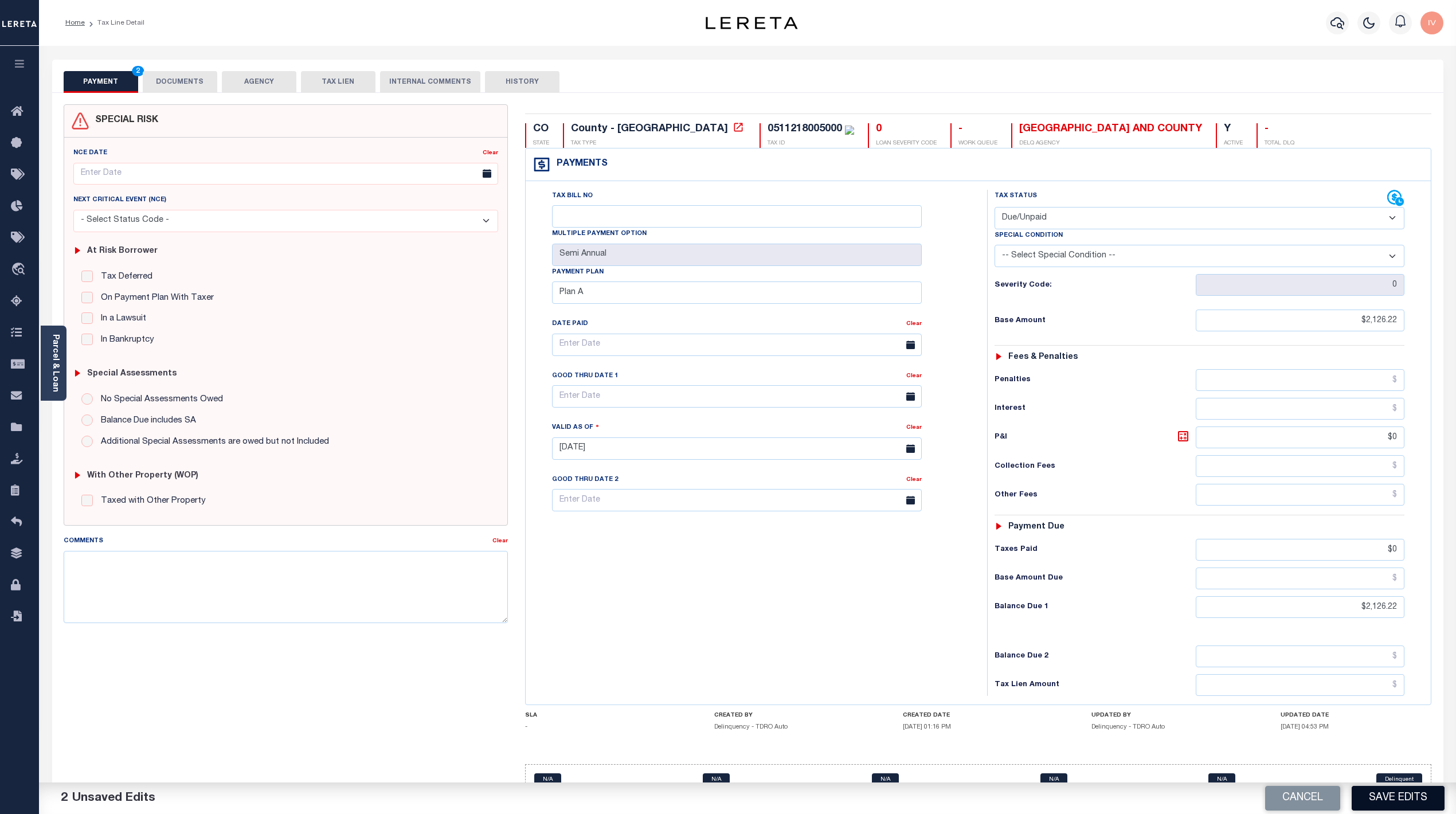
click at [1376, 793] on button "Save Edits" at bounding box center [1398, 798] width 93 height 25
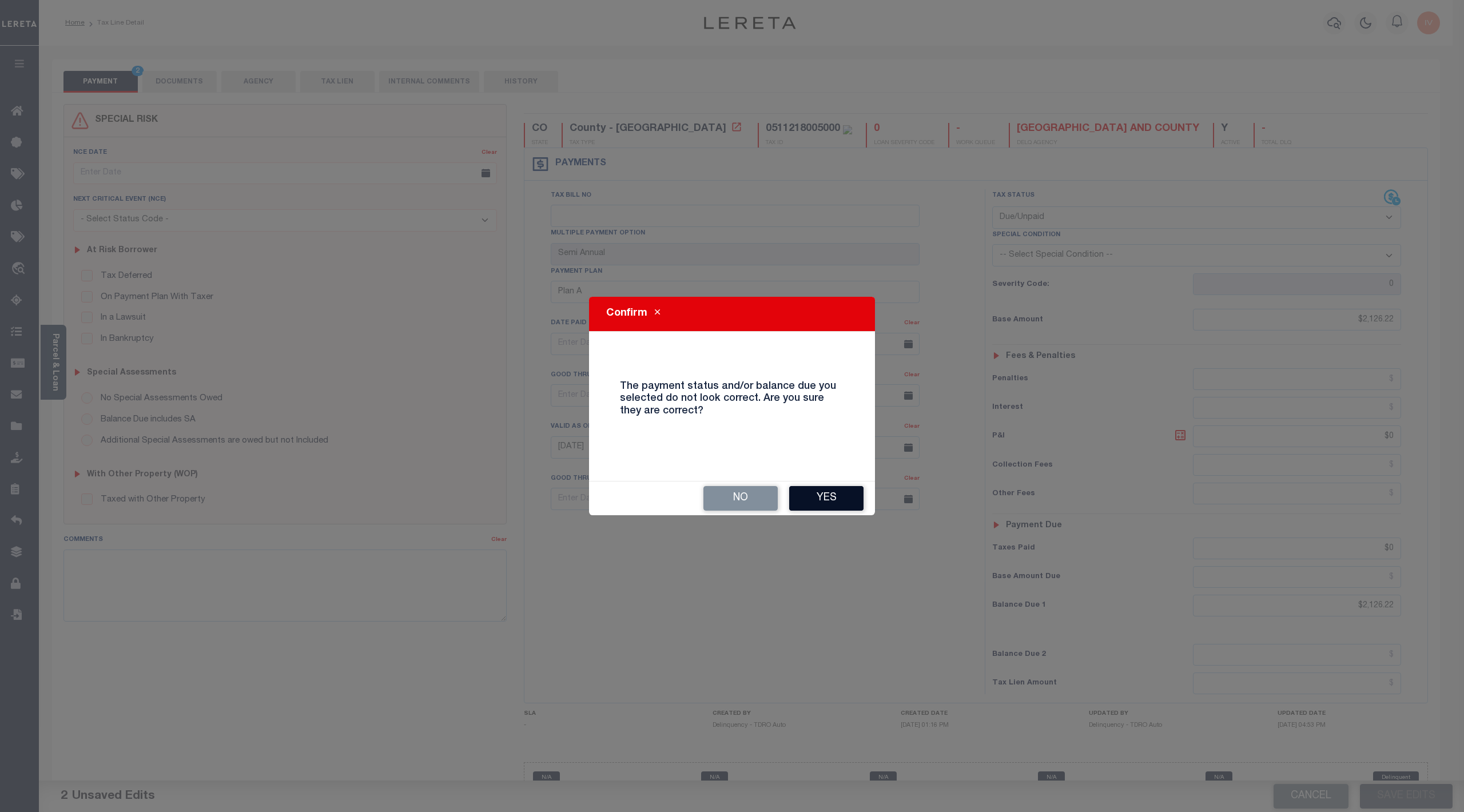
click at [828, 502] on button "Yes" at bounding box center [826, 498] width 74 height 25
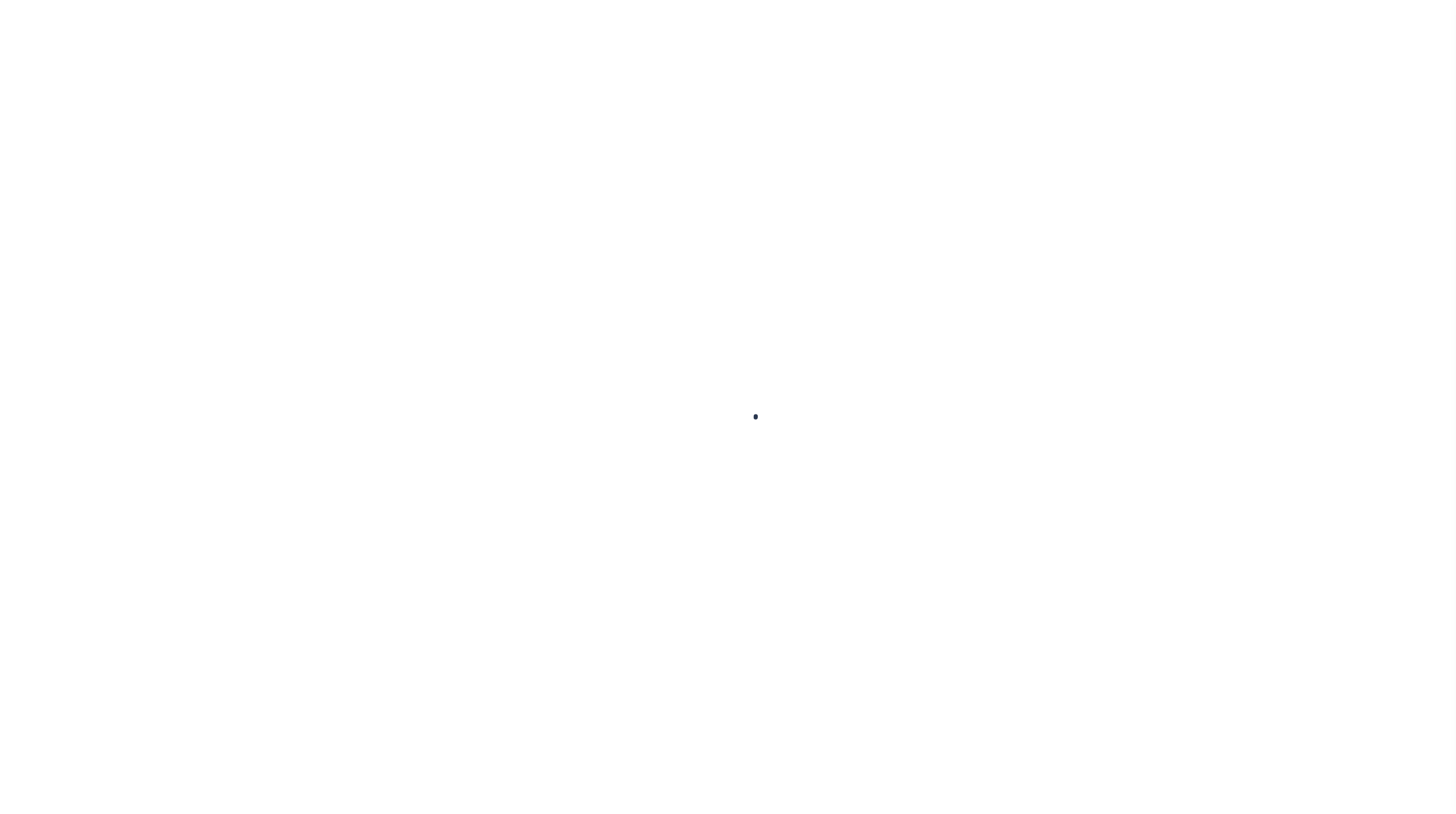
select select "DUE"
